Goal: Task Accomplishment & Management: Use online tool/utility

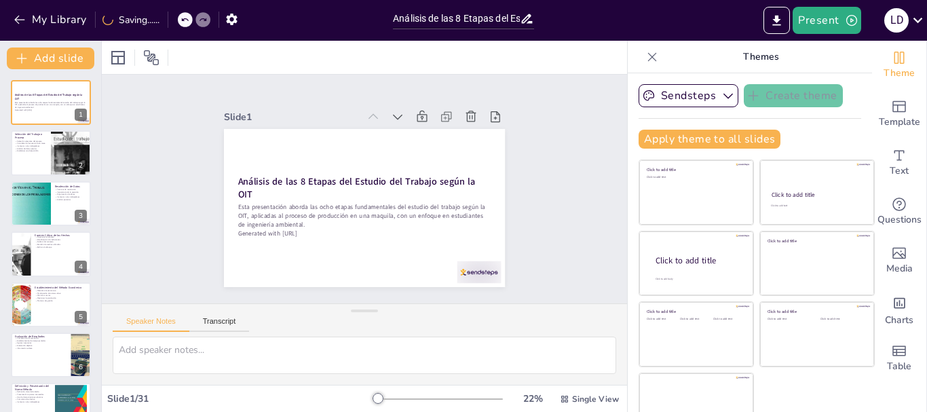
checkbox input "true"
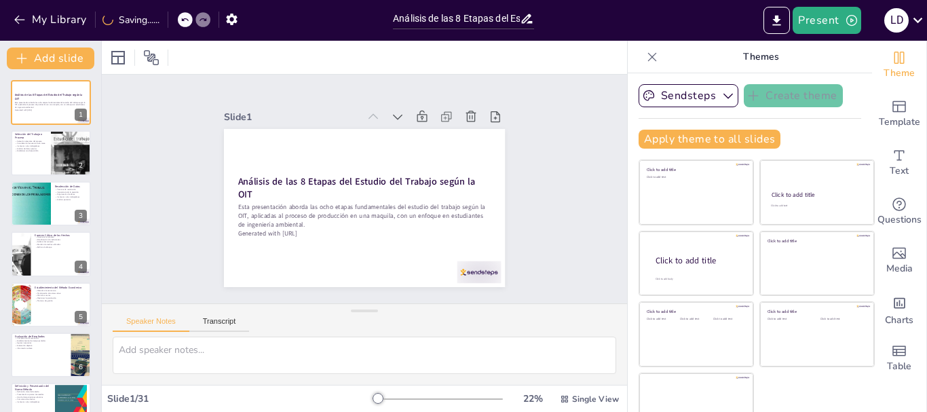
checkbox input "true"
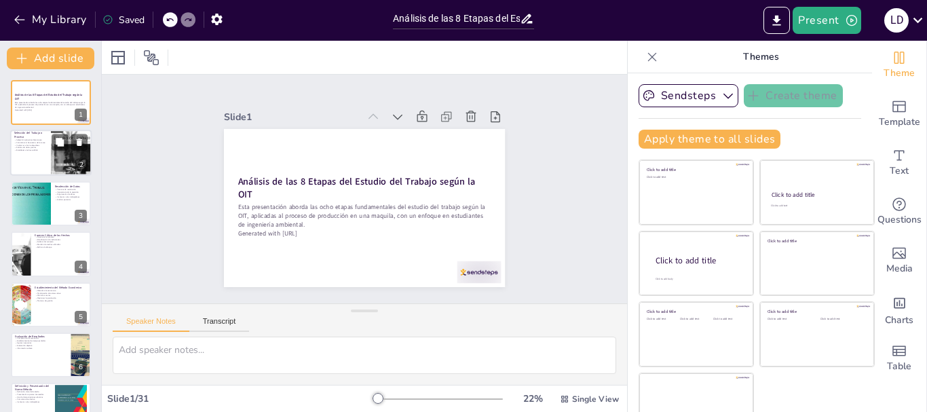
checkbox input "true"
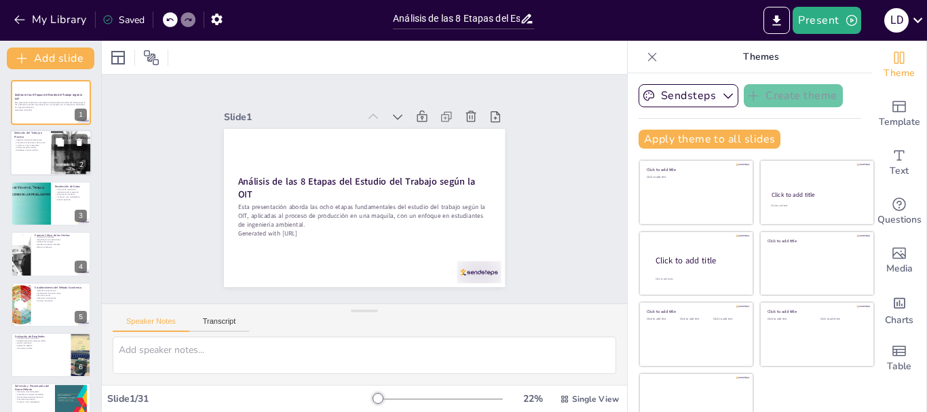
checkbox input "true"
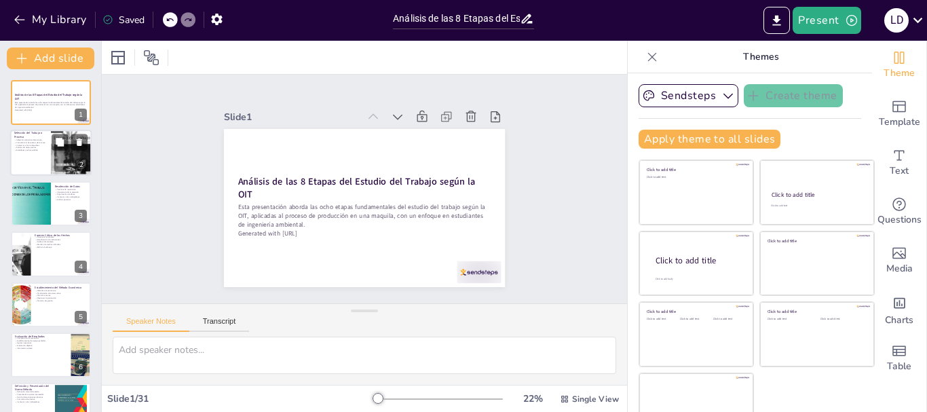
checkbox input "true"
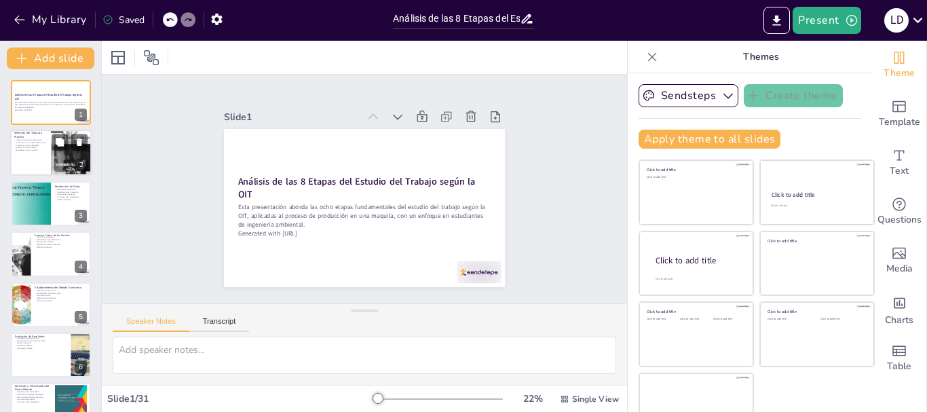
checkbox input "true"
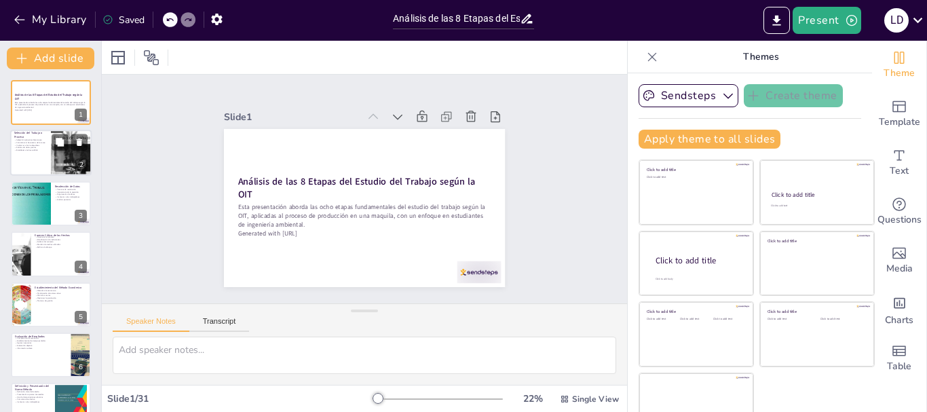
click at [43, 143] on p "Considerar la frecuencia de la tarea" at bounding box center [30, 143] width 33 height 3
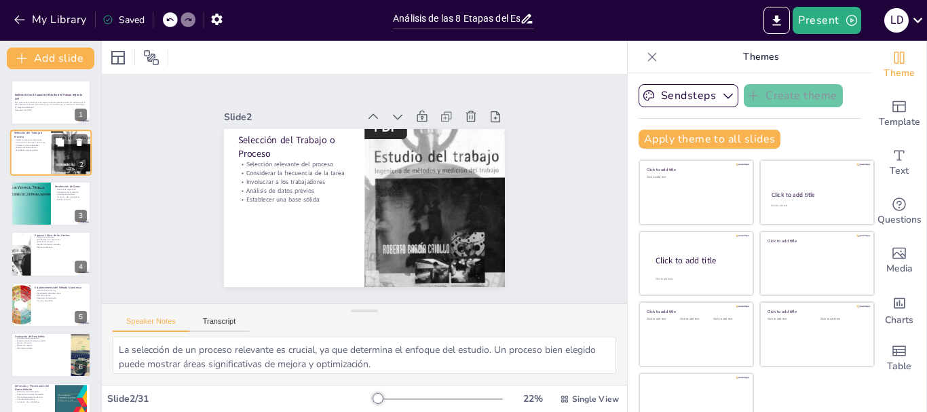
checkbox input "true"
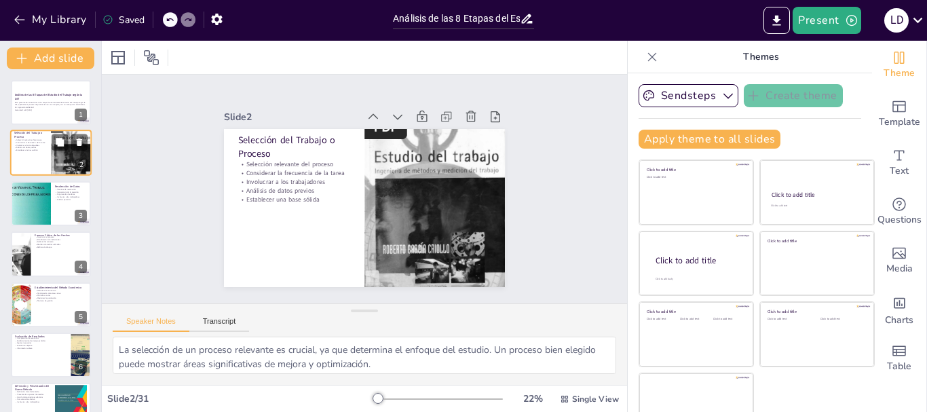
checkbox input "true"
type textarea "La selección de un proceso relevante es crucial, ya que determina el enfoque de…"
checkbox input "true"
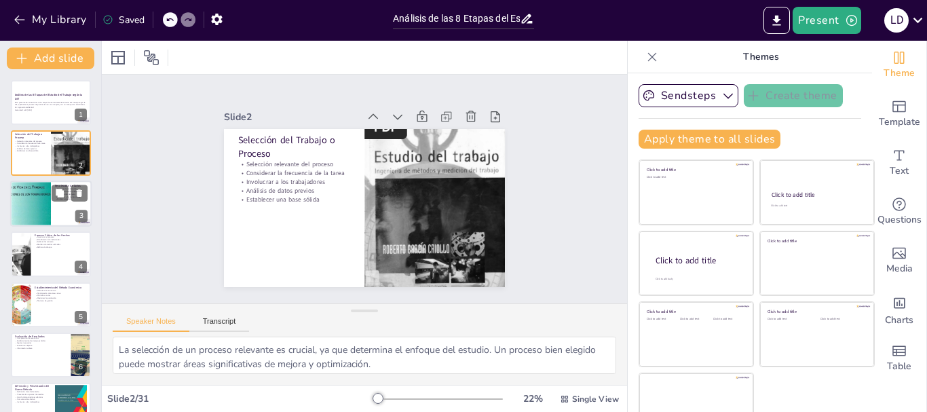
checkbox input "true"
click at [32, 197] on div at bounding box center [30, 204] width 88 height 46
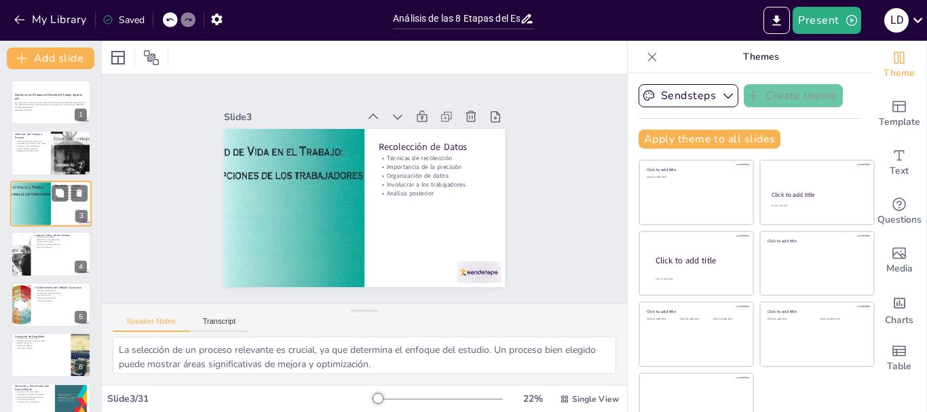
checkbox input "true"
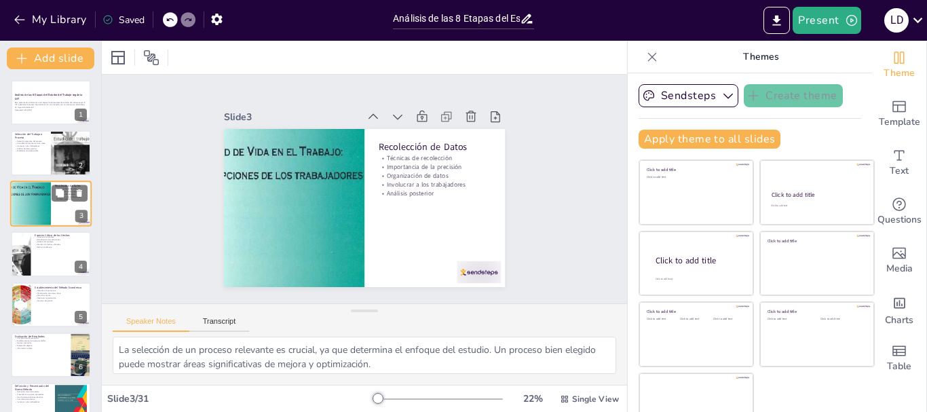
checkbox input "true"
type textarea "La utilización de diversas técnicas de recolección de datos es crucial para obt…"
checkbox input "true"
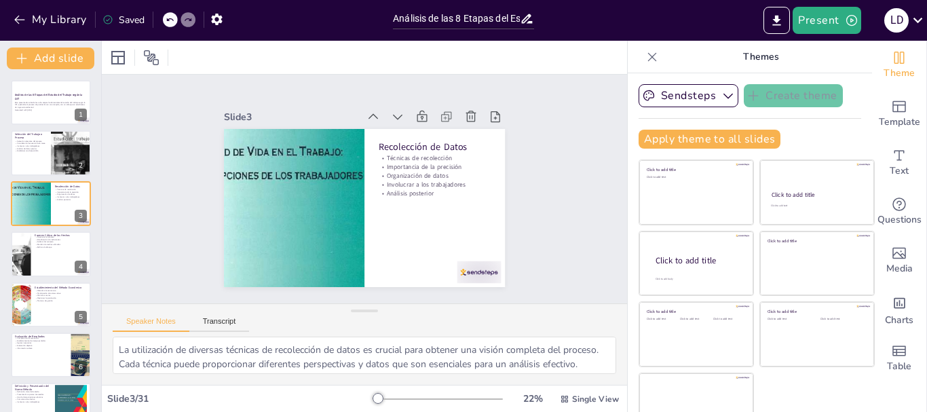
checkbox input "true"
